Goal: Book appointment/travel/reservation

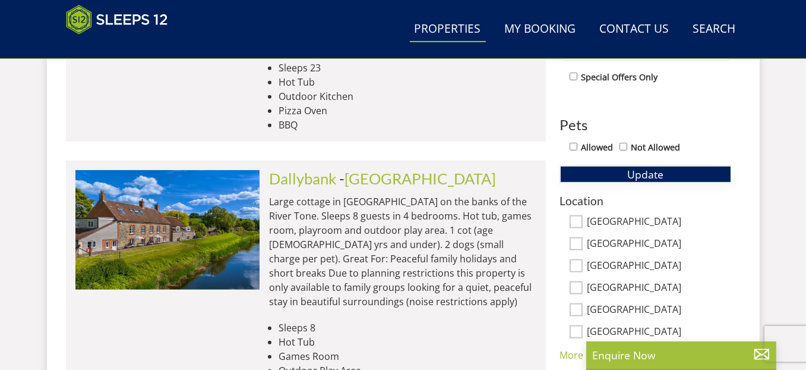
scroll to position [664, 0]
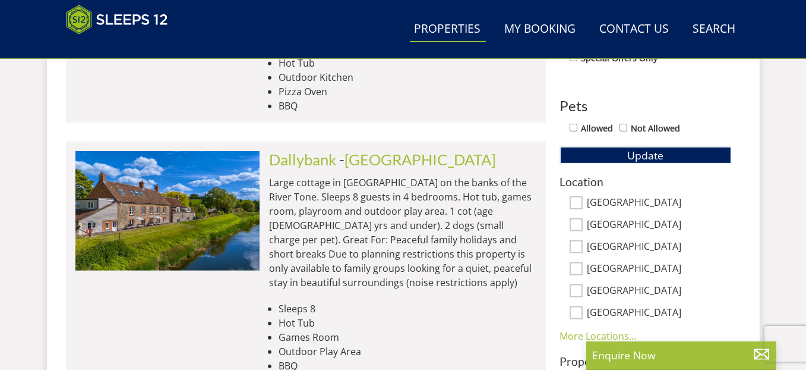
click at [577, 226] on input "[GEOGRAPHIC_DATA]" at bounding box center [576, 224] width 13 height 13
checkbox input "true"
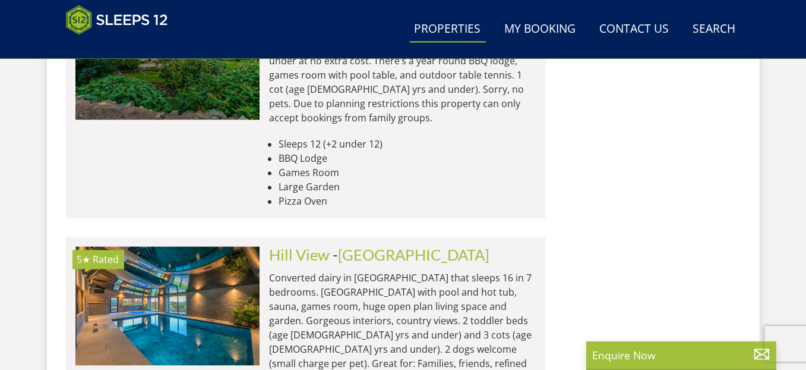
scroll to position [2936, 0]
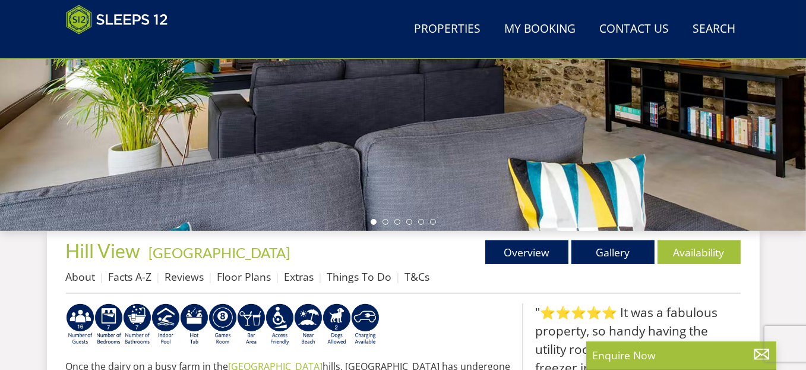
scroll to position [178, 0]
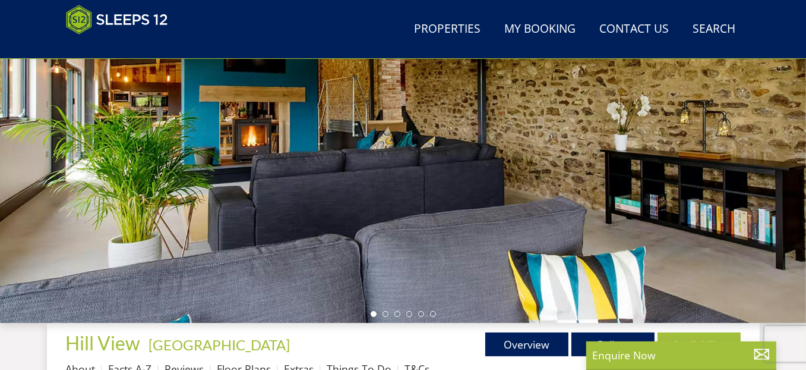
click at [696, 171] on div at bounding box center [403, 115] width 806 height 416
click at [384, 312] on li at bounding box center [386, 314] width 6 height 6
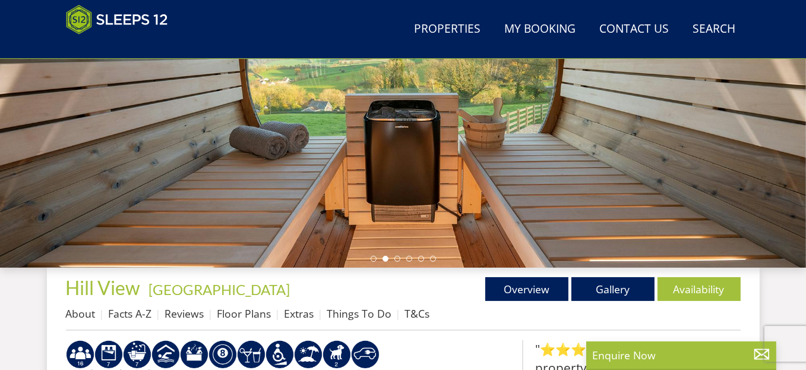
scroll to position [238, 0]
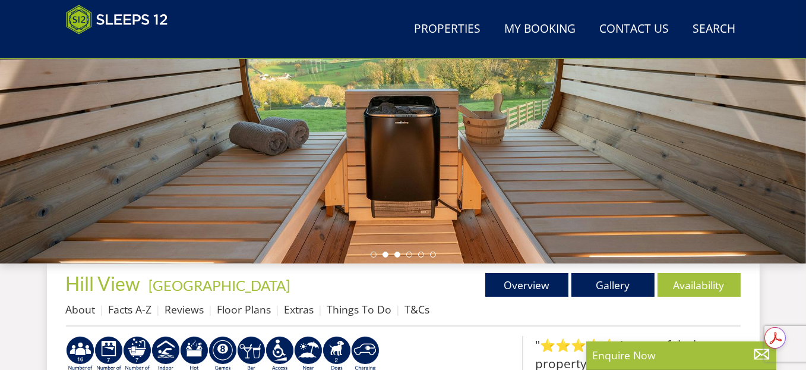
click at [396, 255] on li at bounding box center [397, 254] width 6 height 6
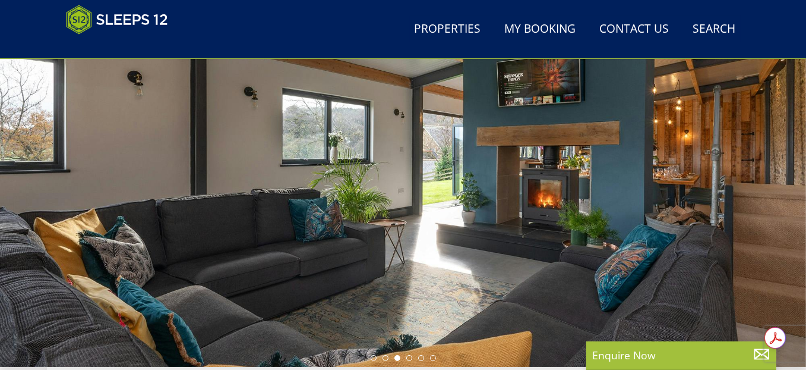
scroll to position [178, 0]
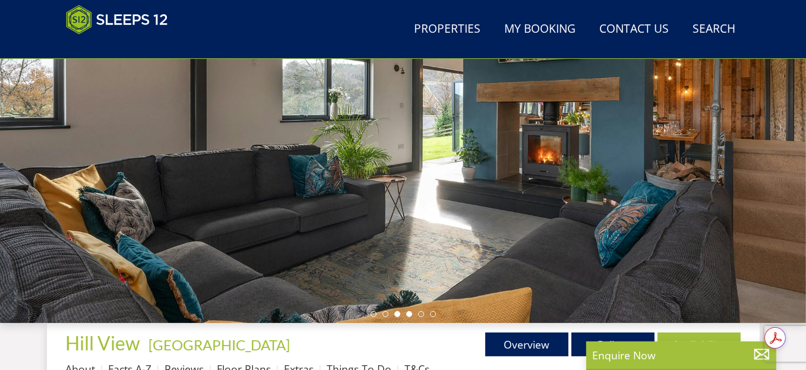
click at [410, 314] on li at bounding box center [409, 314] width 6 height 6
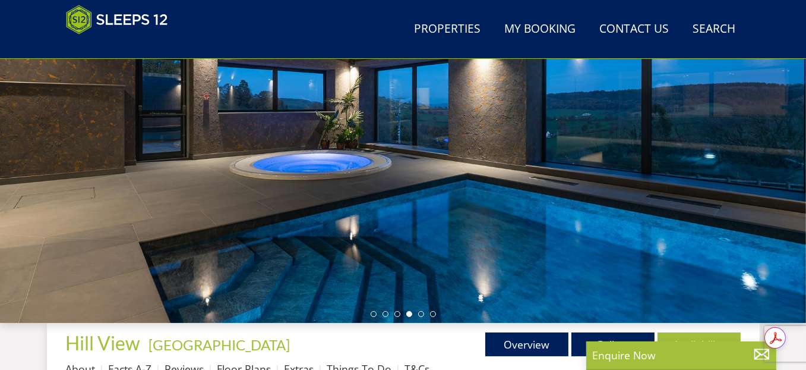
click at [417, 314] on ul at bounding box center [403, 314] width 65 height 6
click at [418, 314] on li at bounding box center [421, 314] width 6 height 6
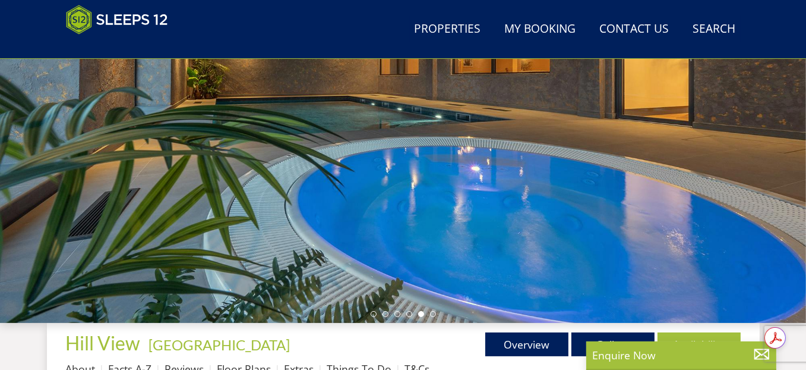
click at [429, 314] on ul at bounding box center [403, 314] width 65 height 6
click at [434, 314] on li at bounding box center [433, 314] width 6 height 6
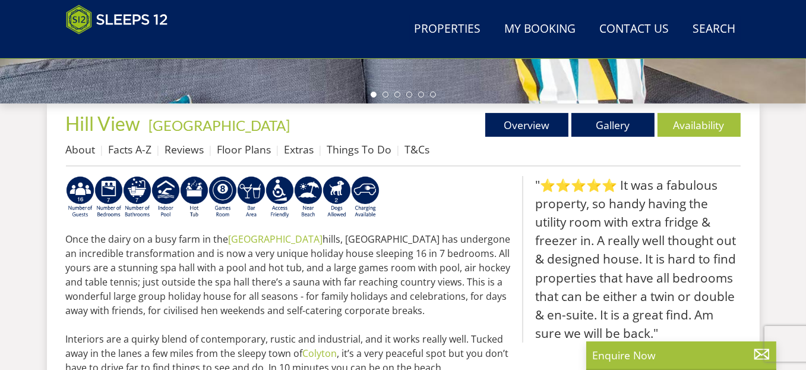
scroll to position [423, 0]
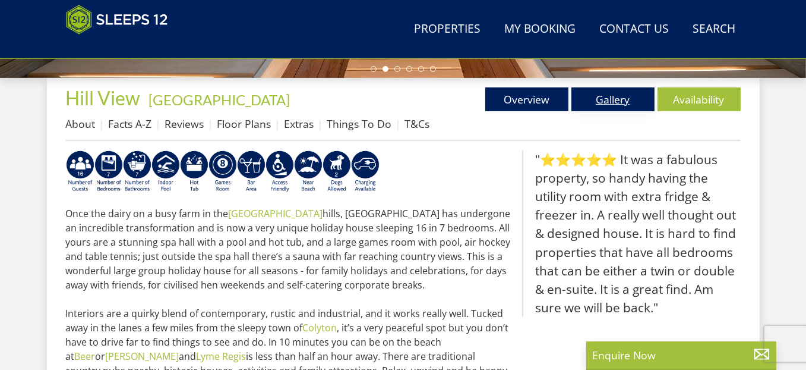
click at [599, 92] on link "Gallery" at bounding box center [612, 99] width 83 height 24
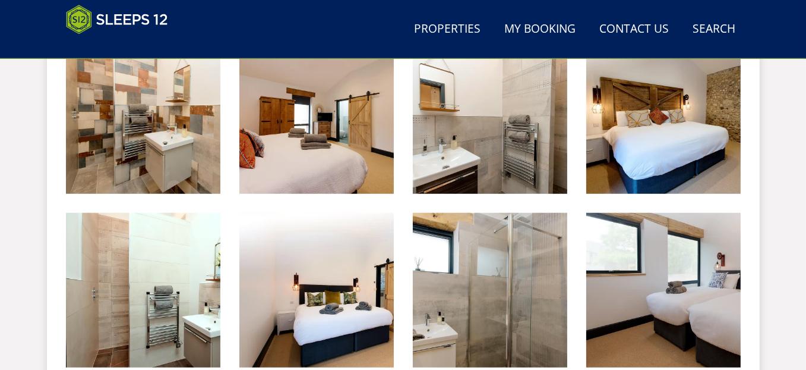
scroll to position [1161, 0]
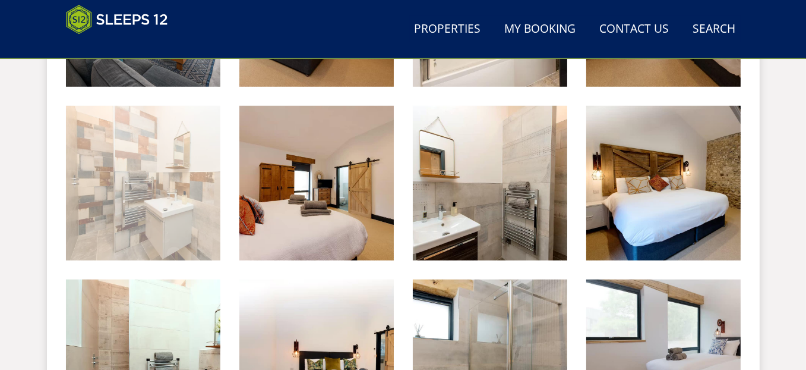
click at [173, 149] on img at bounding box center [143, 183] width 154 height 154
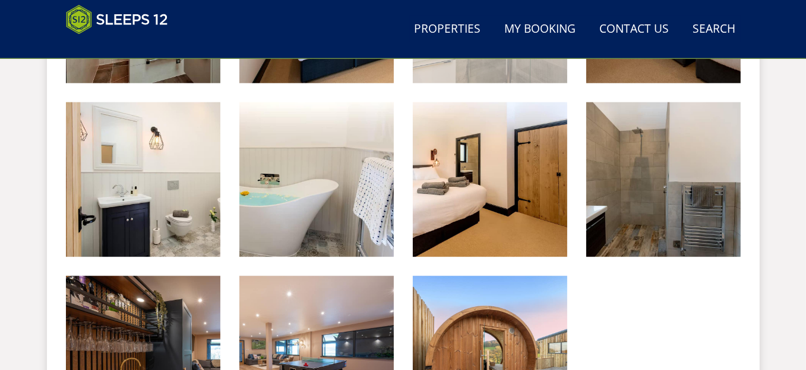
scroll to position [1518, 0]
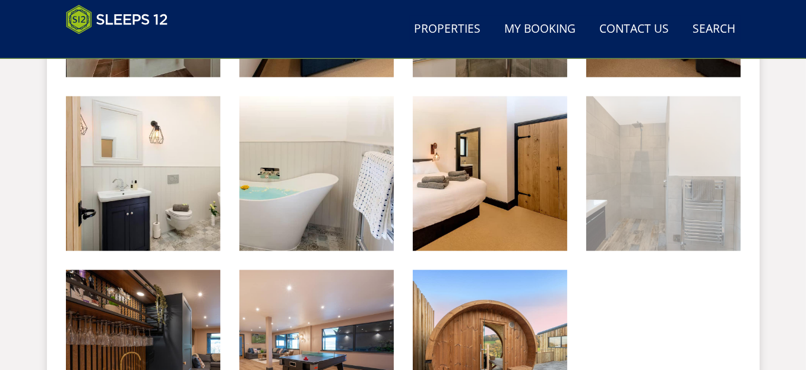
click at [629, 194] on img at bounding box center [663, 173] width 154 height 154
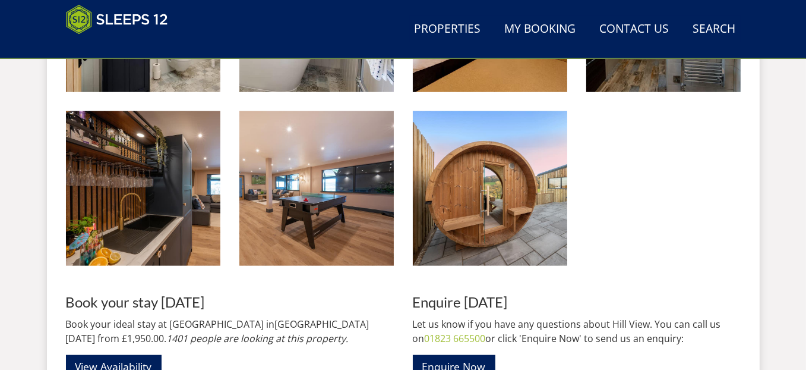
scroll to position [1696, 0]
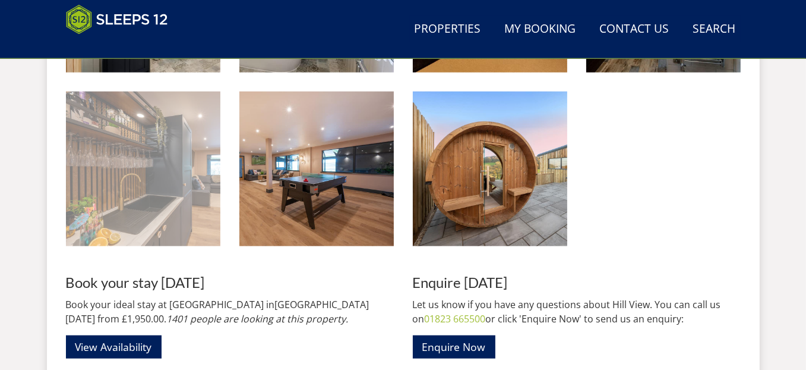
click at [159, 181] on img at bounding box center [143, 168] width 154 height 154
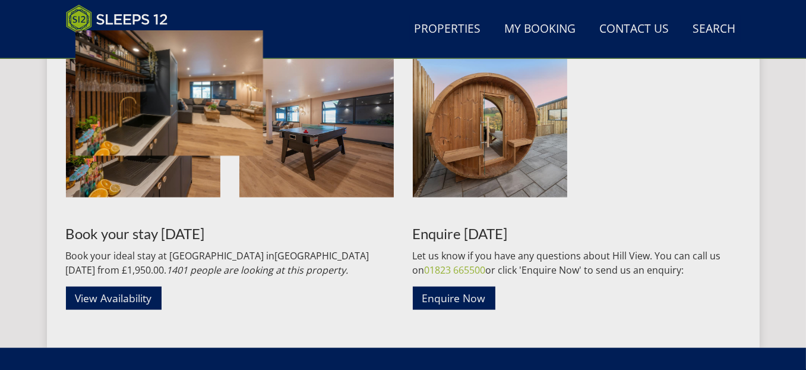
scroll to position [1755, 0]
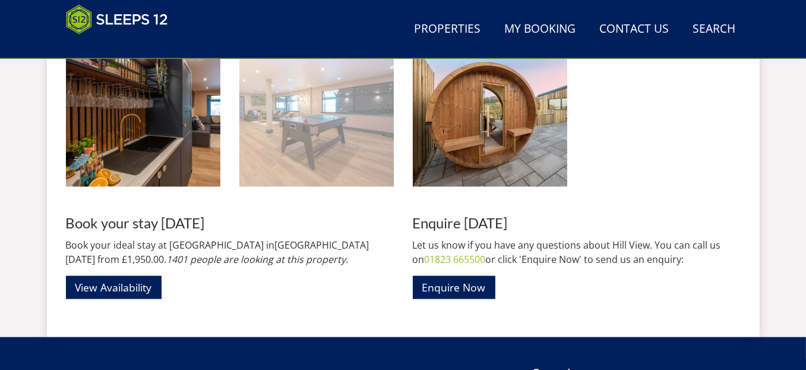
click at [343, 134] on img at bounding box center [316, 109] width 154 height 154
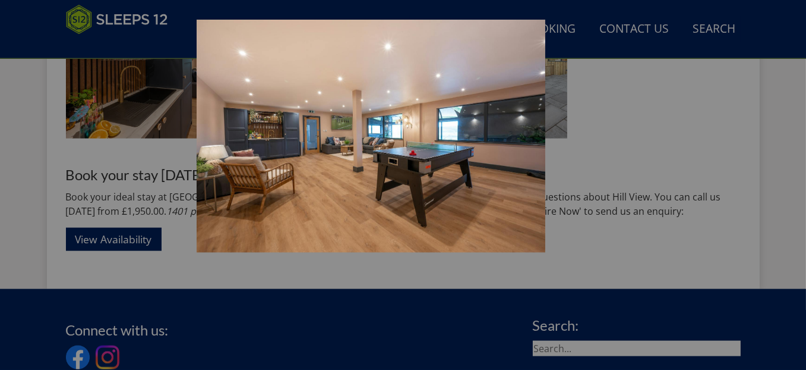
scroll to position [1815, 0]
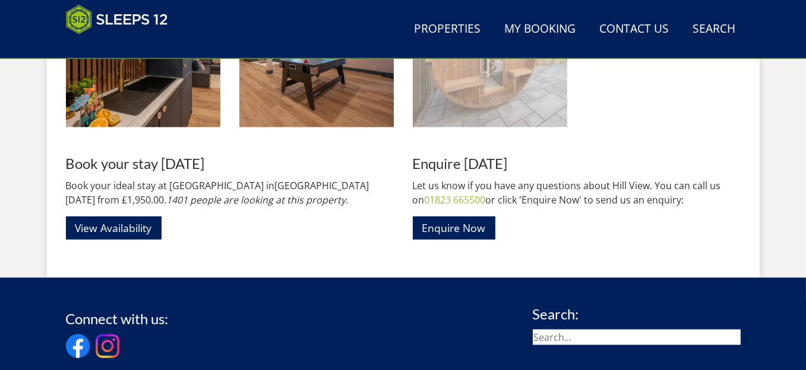
click at [468, 115] on img at bounding box center [490, 50] width 154 height 154
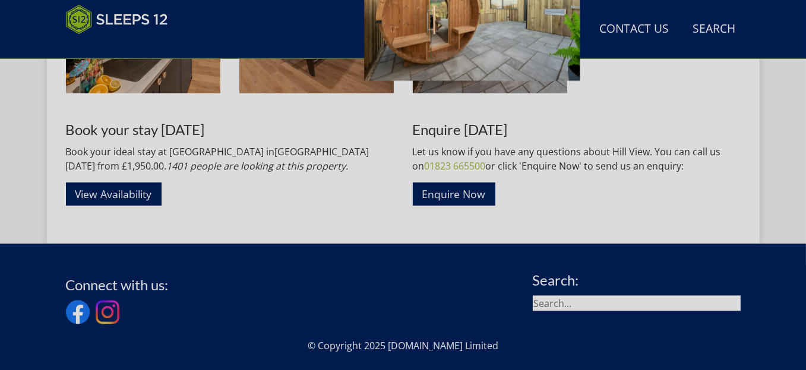
scroll to position [1874, 0]
